Goal: Find specific page/section: Find specific page/section

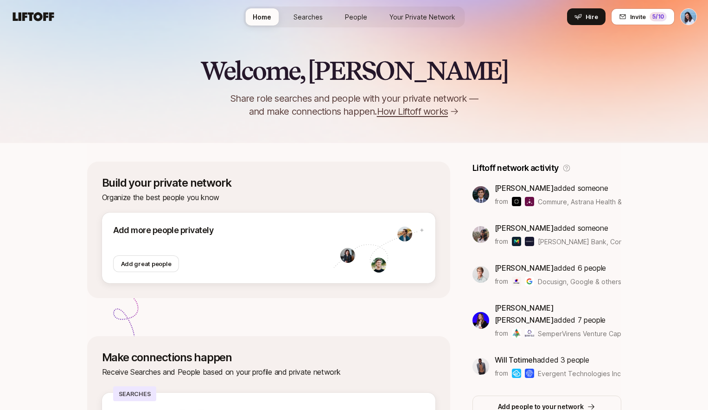
click at [317, 14] on span "Searches" at bounding box center [308, 17] width 29 height 10
click at [311, 16] on span "Searches" at bounding box center [308, 17] width 29 height 10
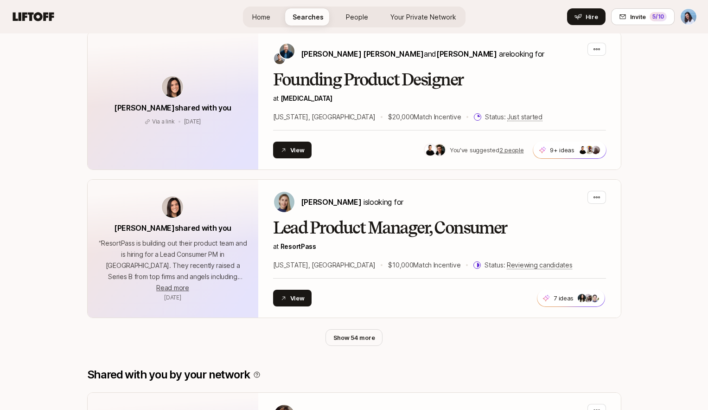
scroll to position [489, 0]
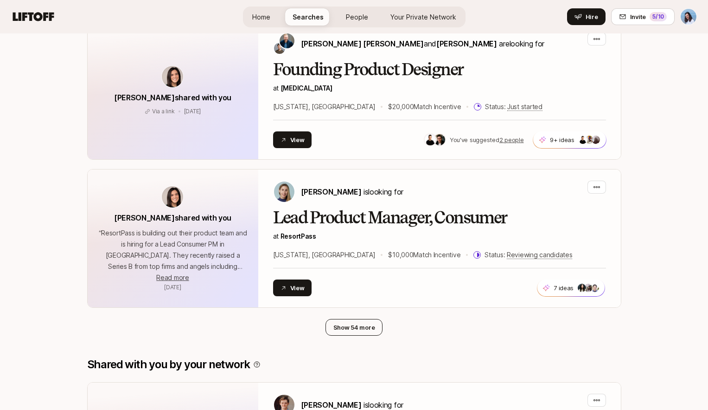
click at [358, 326] on button "Show 54 more" at bounding box center [355, 327] width 58 height 17
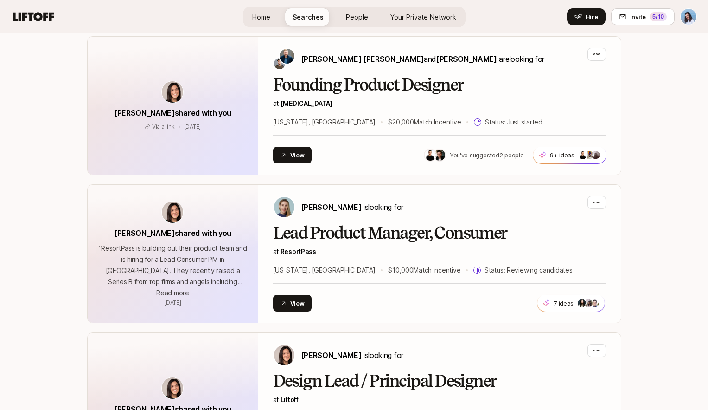
scroll to position [0, 0]
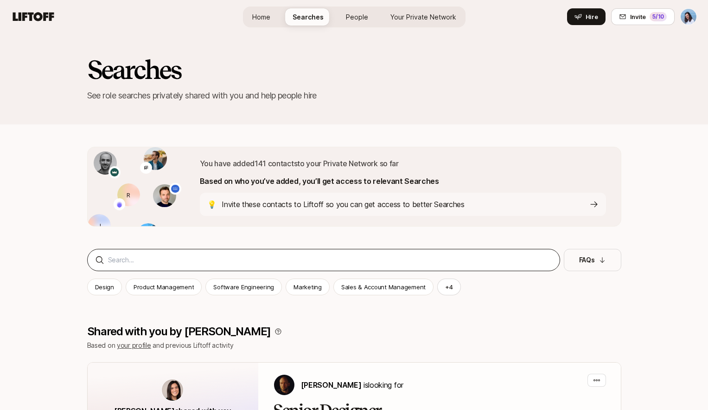
click at [139, 253] on div at bounding box center [323, 260] width 473 height 22
click at [139, 255] on input at bounding box center [330, 259] width 444 height 11
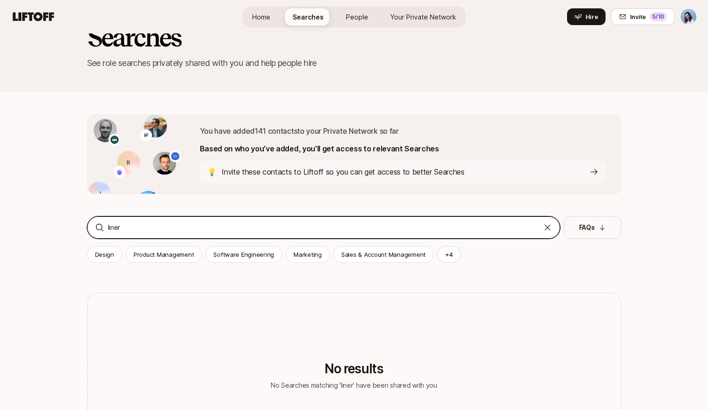
scroll to position [161, 0]
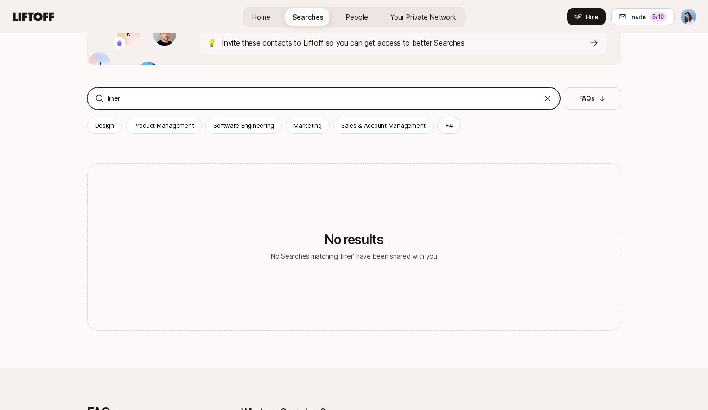
type input "liner"
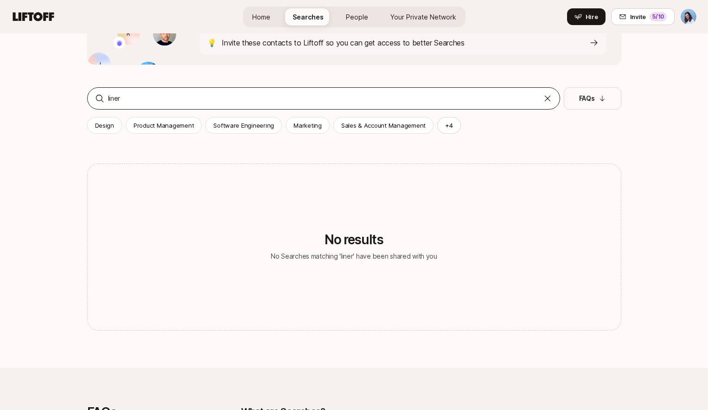
click at [546, 99] on icon at bounding box center [548, 99] width 6 height 6
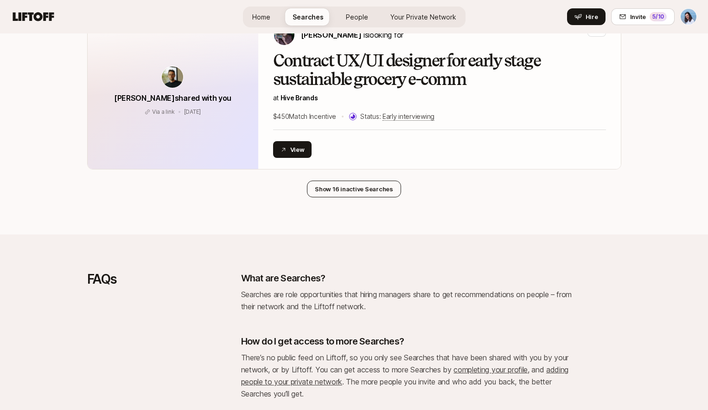
click at [350, 180] on button "Show 16 inactive Searches" at bounding box center [354, 188] width 94 height 17
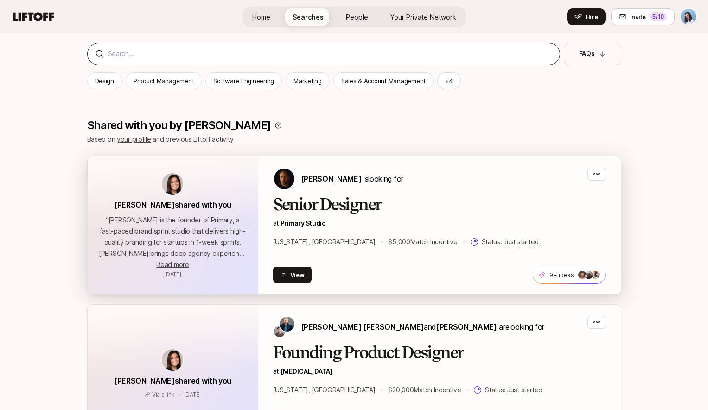
scroll to position [204, 0]
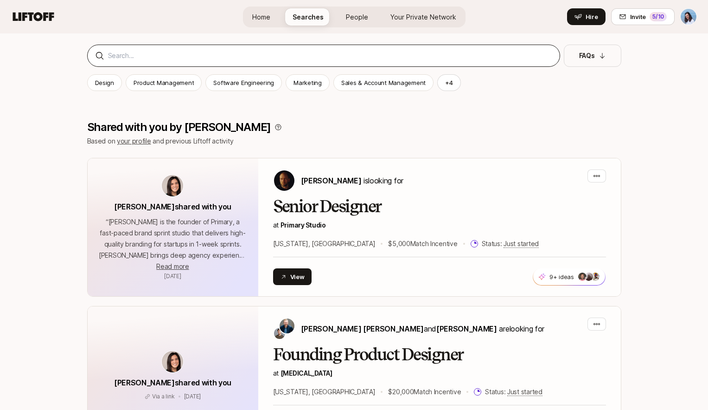
click at [161, 61] on div at bounding box center [323, 56] width 473 height 22
click at [165, 53] on input at bounding box center [330, 55] width 444 height 11
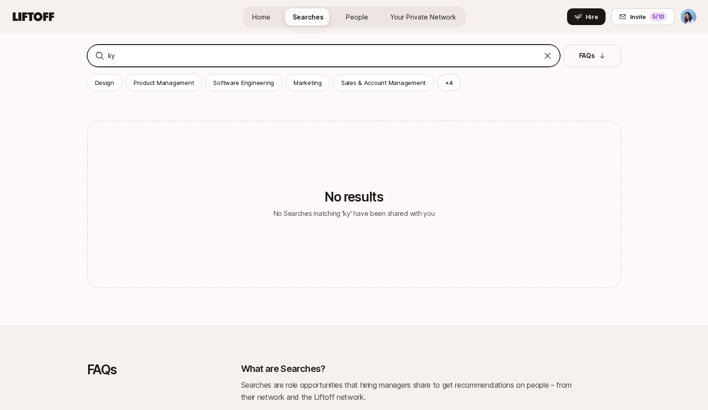
type input "k"
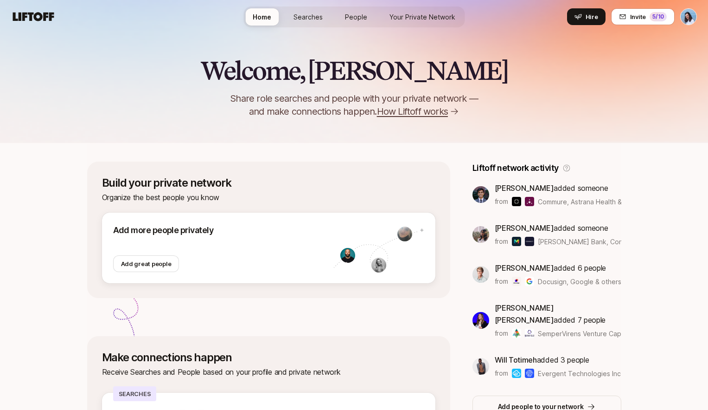
click at [307, 18] on span "Searches" at bounding box center [308, 17] width 29 height 10
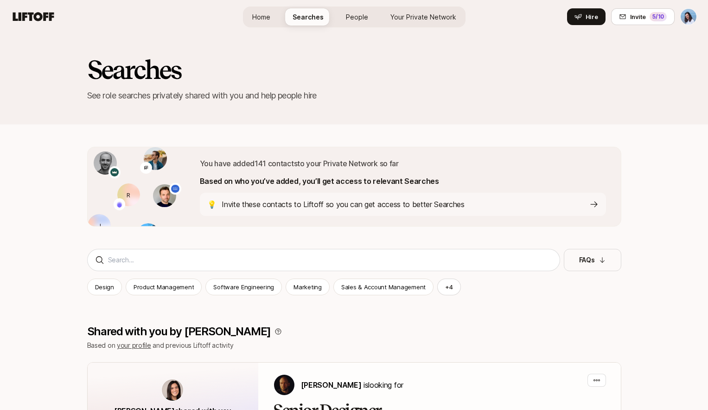
click at [381, 195] on div "💡 Invite these contacts to Liftoff so you can get access to better Searches" at bounding box center [403, 204] width 406 height 23
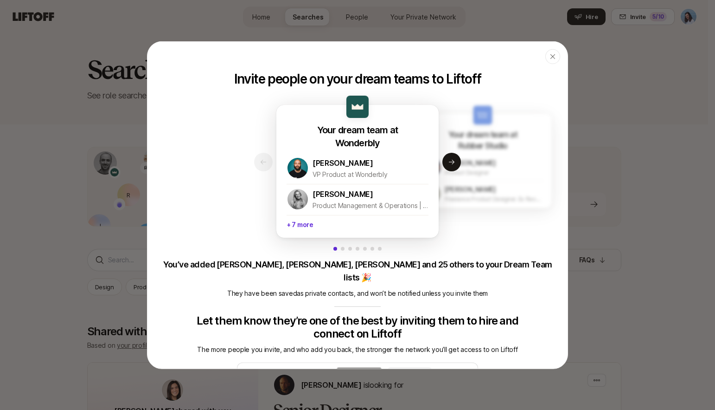
click at [383, 367] on button "Copy link" at bounding box center [359, 373] width 48 height 13
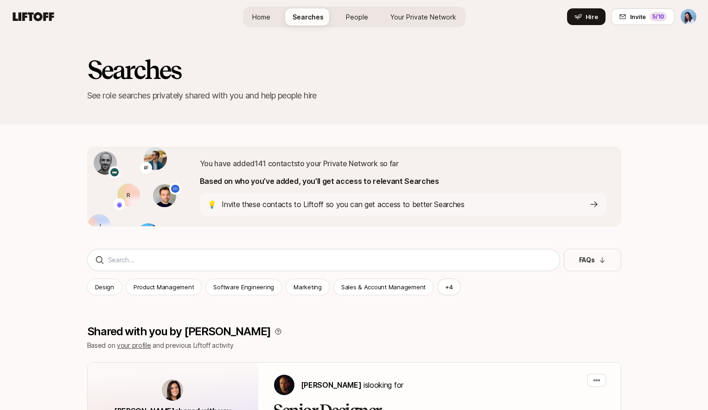
click at [415, 208] on p "Invite these contacts to Liftoff so you can get access to better Searches" at bounding box center [343, 204] width 243 height 12
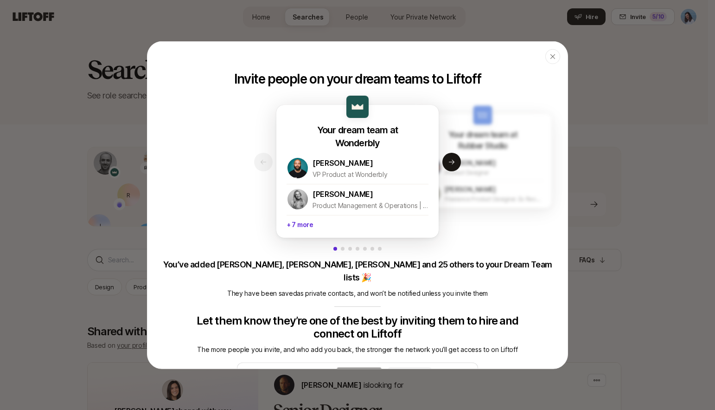
click at [383, 367] on button "Copy link" at bounding box center [359, 373] width 48 height 13
